Goal: Transaction & Acquisition: Purchase product/service

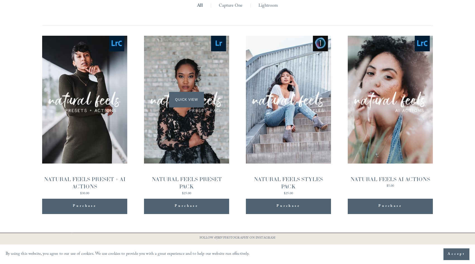
scroll to position [558, 0]
click at [190, 70] on div "Quick View" at bounding box center [186, 99] width 85 height 128
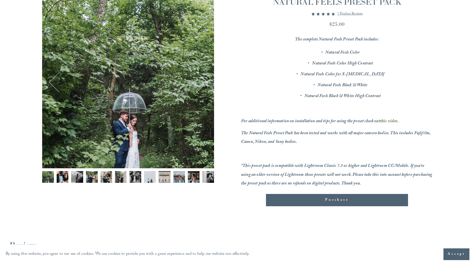
scroll to position [112, 0]
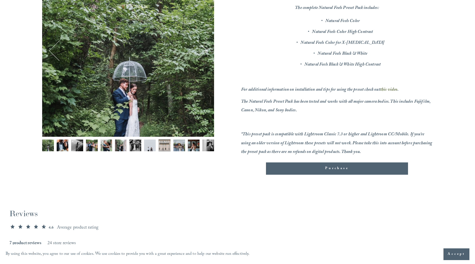
click at [91, 146] on img "Image 4 of 12" at bounding box center [92, 146] width 12 height 12
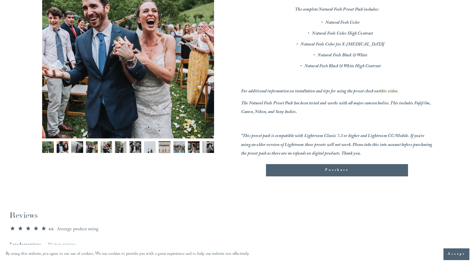
scroll to position [28, 0]
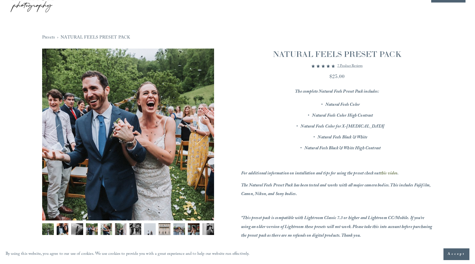
click at [115, 228] on img "Image 6 of 12" at bounding box center [121, 229] width 12 height 12
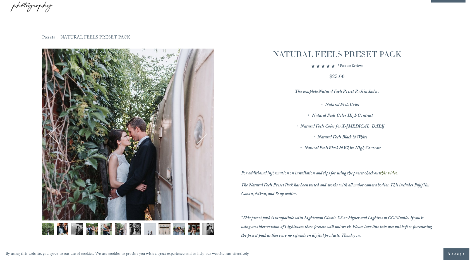
click at [133, 231] on img "Image 7 of 12" at bounding box center [136, 229] width 12 height 12
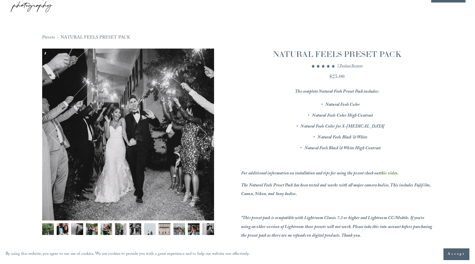
click at [168, 233] on img "Image 9 of 12" at bounding box center [165, 229] width 12 height 12
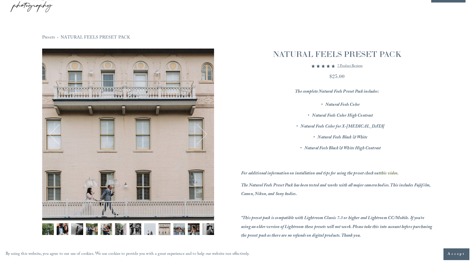
click at [183, 230] on img "Image 10 of 12" at bounding box center [179, 229] width 12 height 12
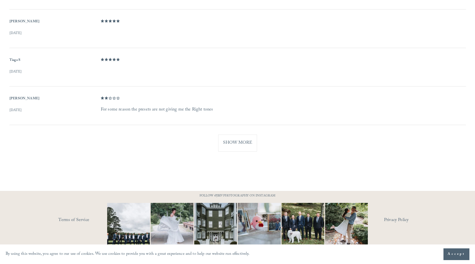
scroll to position [435, 0]
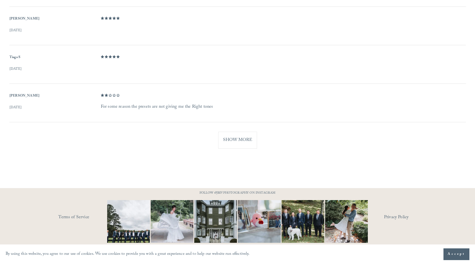
click at [345, 220] on img at bounding box center [346, 221] width 43 height 57
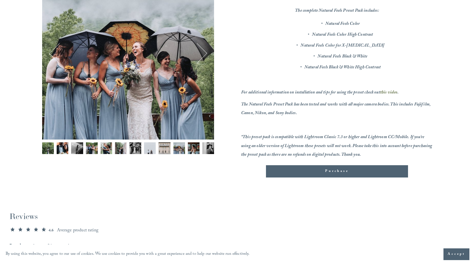
scroll to position [112, 0]
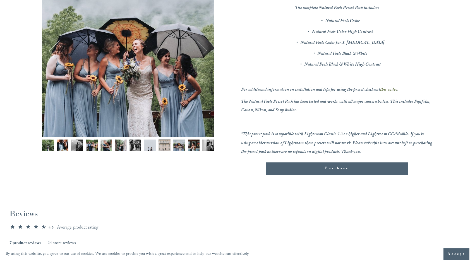
click at [89, 145] on img "Image 4 of 12" at bounding box center [92, 146] width 12 height 12
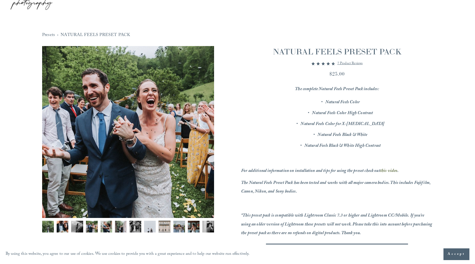
scroll to position [84, 0]
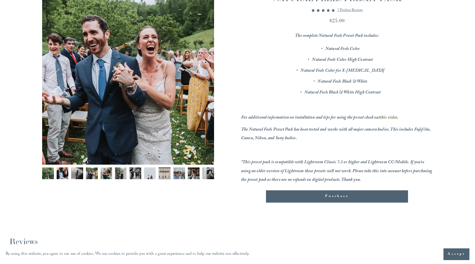
click at [77, 176] on img "Image 3 of 12" at bounding box center [77, 173] width 12 height 12
